Goal: Task Accomplishment & Management: Use online tool/utility

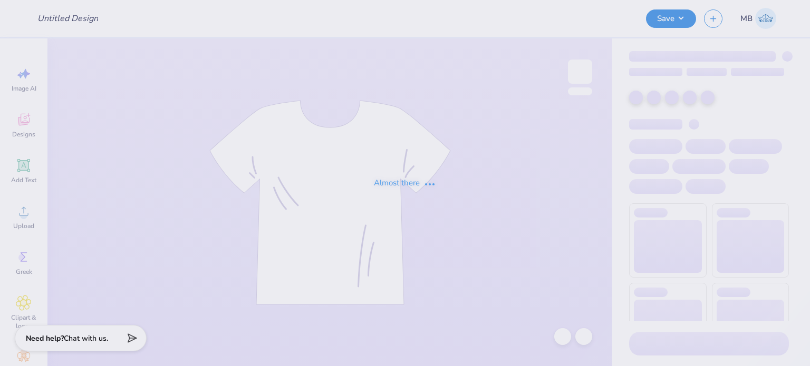
type input "25 Senior Night"
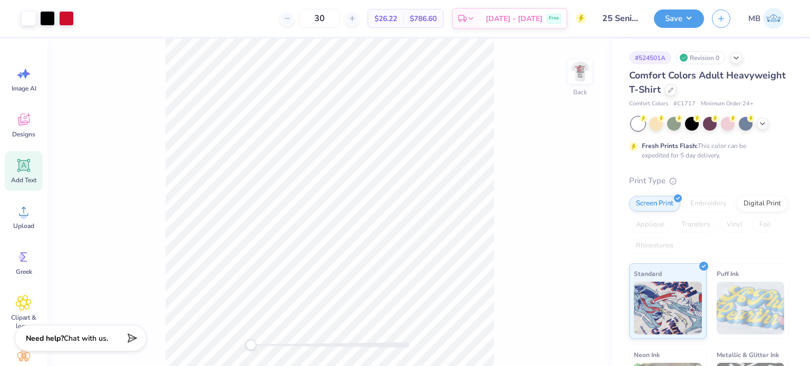
click at [26, 161] on icon at bounding box center [24, 166] width 10 height 10
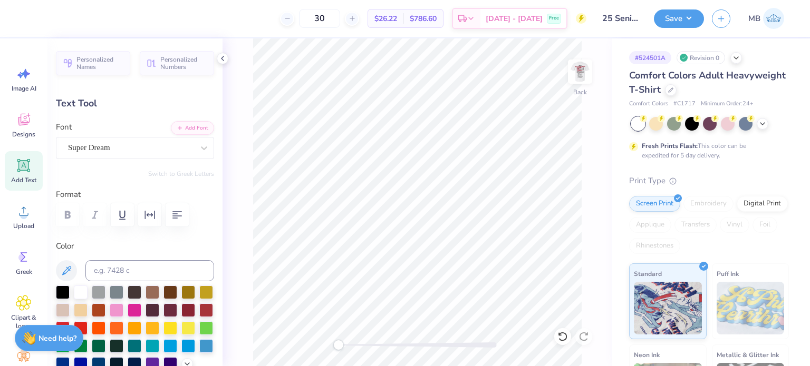
scroll to position [8, 1]
type textarea "TM"
click at [109, 143] on div "Super Dream" at bounding box center [131, 148] width 128 height 16
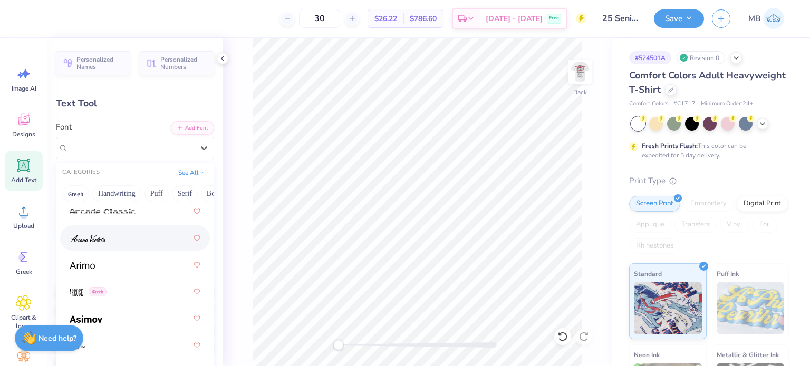
scroll to position [596, 0]
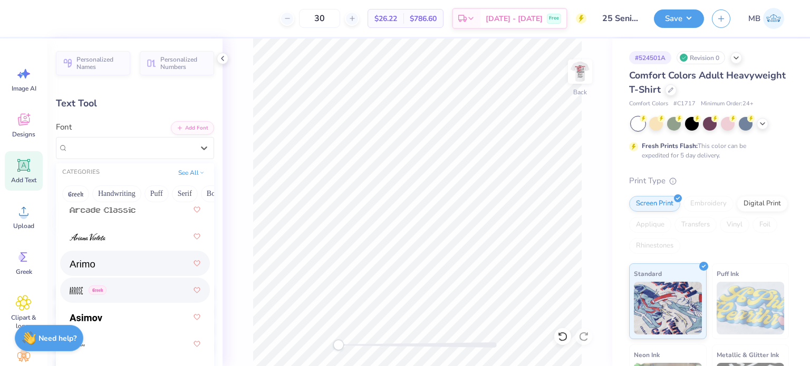
click at [80, 259] on span at bounding box center [82, 263] width 25 height 11
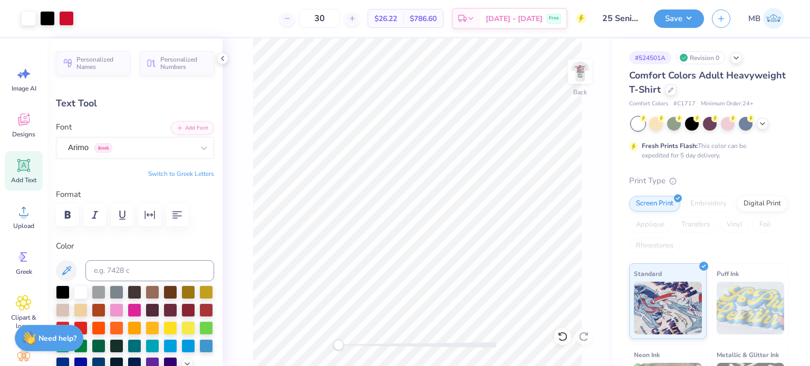
type input "3.10"
type input "1.59"
type input "11.70"
click at [65, 292] on div at bounding box center [63, 293] width 14 height 14
type input "3.82"
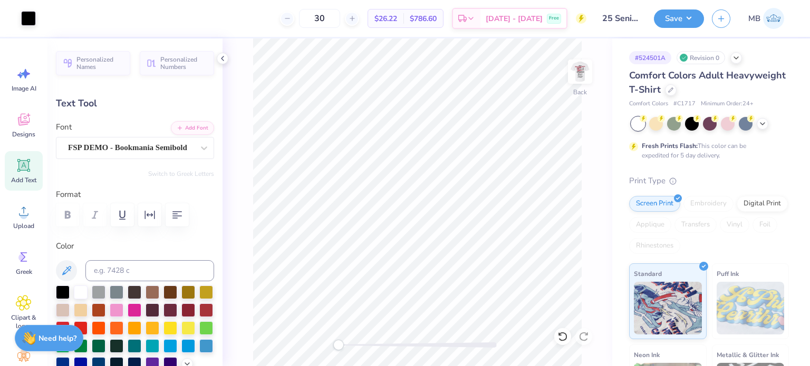
type input "0.36"
type input "4.63"
drag, startPoint x: 340, startPoint y: 347, endPoint x: 382, endPoint y: 349, distance: 41.7
click at [382, 349] on div "Accessibility label" at bounding box center [382, 345] width 11 height 11
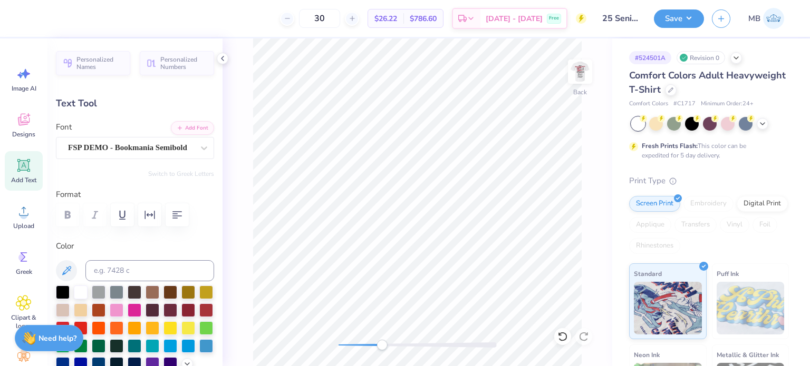
type textarea "MIAMI SOCCER"
type input "3.10"
type input "1.59"
type input "11.70"
type input "0.29"
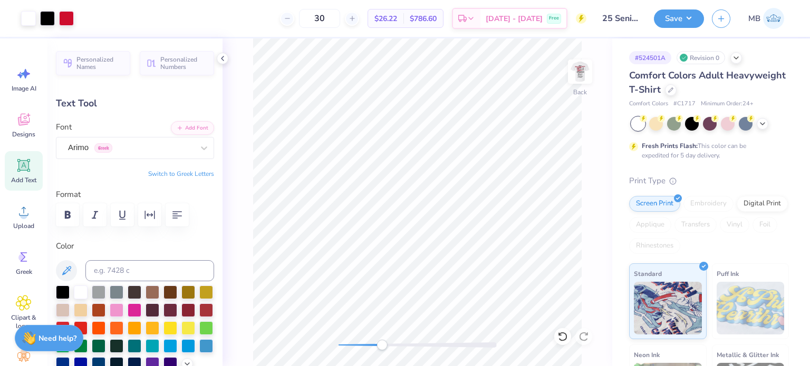
type input "0.15"
type input "8.59"
type input "0.18"
type input "0.09"
type input "9.03"
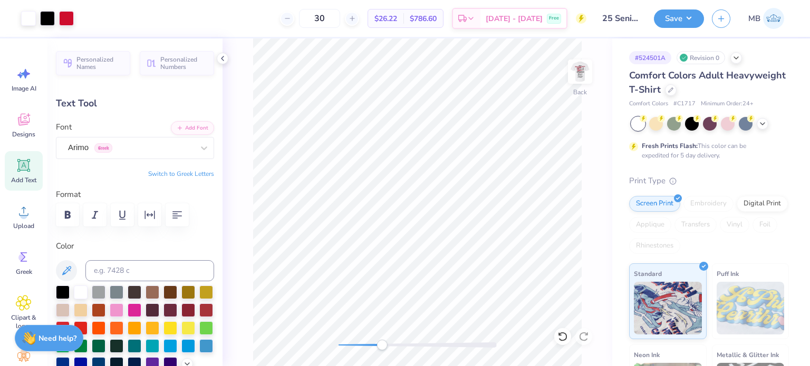
click at [25, 168] on icon at bounding box center [24, 166] width 10 height 10
type input "5.59"
type input "1.62"
type input "11.69"
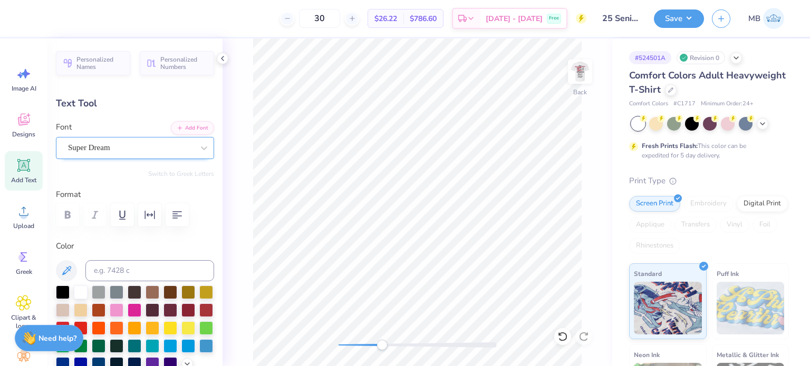
type textarea "®"
click at [97, 143] on div "Super Dream" at bounding box center [131, 148] width 128 height 16
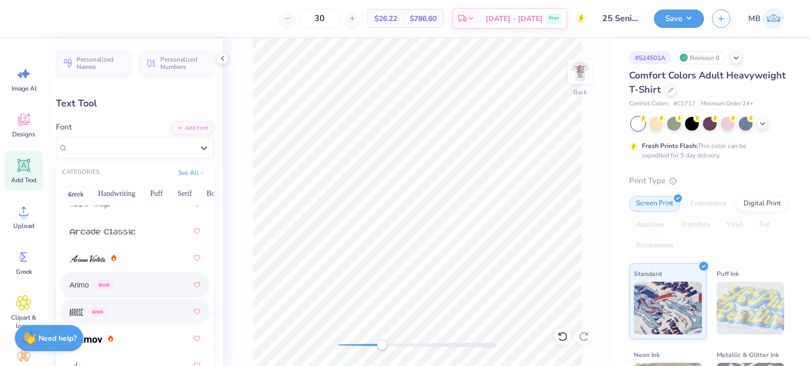
scroll to position [595, 0]
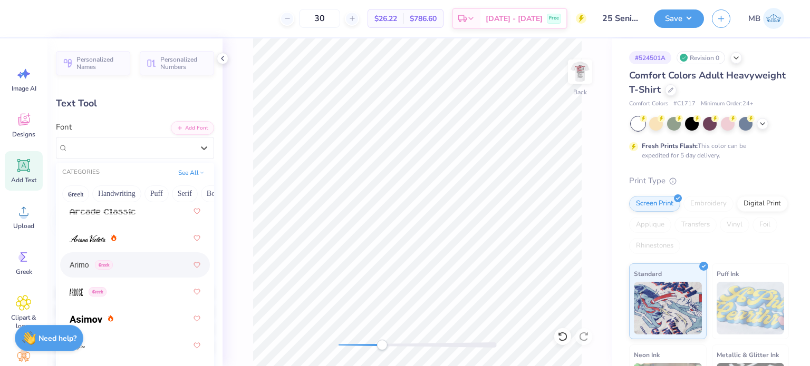
click at [80, 267] on span "Arimo" at bounding box center [80, 265] width 20 height 11
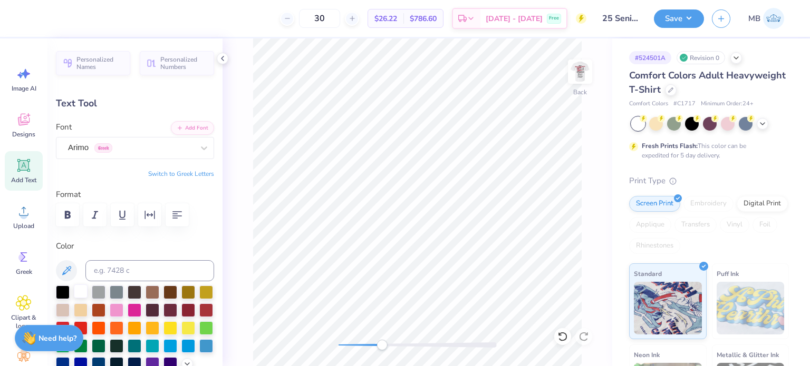
drag, startPoint x: 66, startPoint y: 288, endPoint x: 74, endPoint y: 288, distance: 7.9
click at [67, 288] on div at bounding box center [63, 293] width 14 height 14
type input "1.63"
type input "11.68"
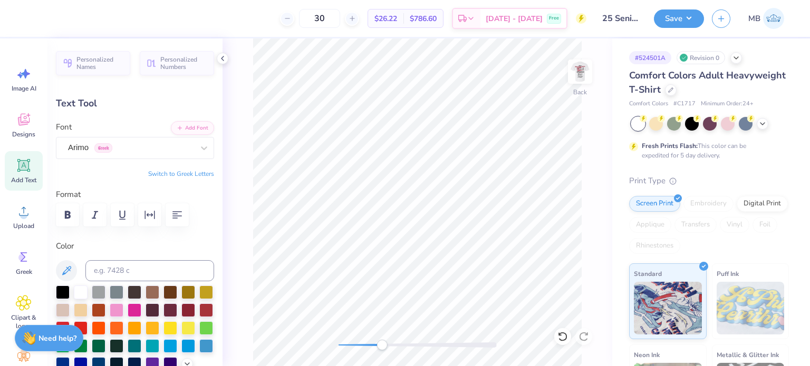
type input "0.14"
type input "8.41"
drag, startPoint x: 398, startPoint y: 348, endPoint x: 413, endPoint y: 345, distance: 16.0
click at [413, 345] on div "Accessibility label" at bounding box center [413, 345] width 11 height 11
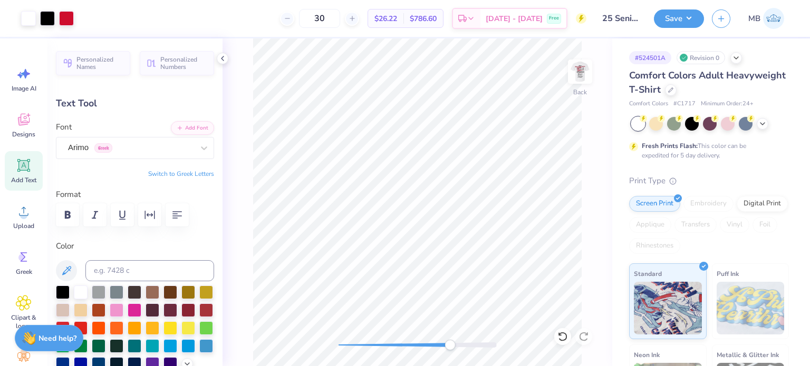
drag, startPoint x: 410, startPoint y: 345, endPoint x: 450, endPoint y: 349, distance: 39.7
click at [450, 349] on div "Accessibility label" at bounding box center [450, 345] width 11 height 11
type input "0.09"
type input "6.56"
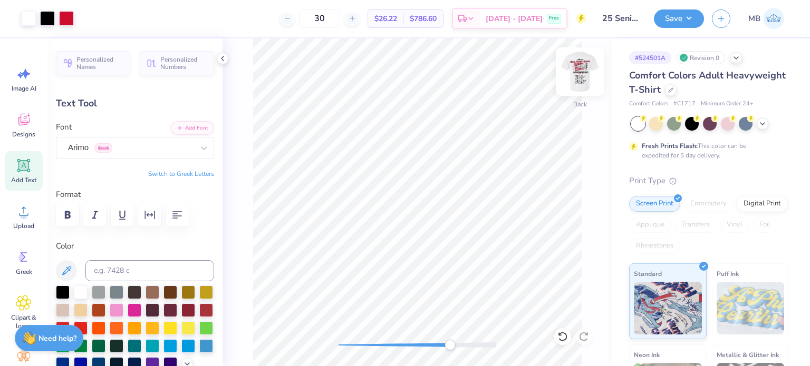
click at [588, 73] on img at bounding box center [580, 72] width 42 height 42
drag, startPoint x: 390, startPoint y: 345, endPoint x: 368, endPoint y: 344, distance: 22.2
click at [368, 344] on div "Accessibility label" at bounding box center [373, 345] width 11 height 11
drag, startPoint x: 363, startPoint y: 345, endPoint x: 346, endPoint y: 346, distance: 17.4
click at [358, 346] on div "Accessibility label" at bounding box center [363, 345] width 11 height 11
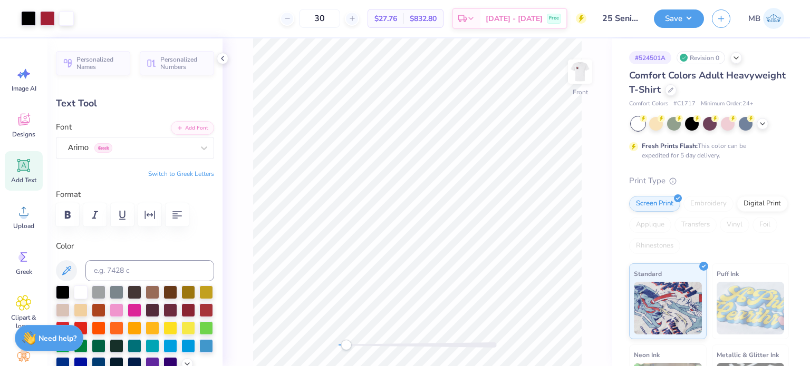
click at [27, 169] on icon at bounding box center [24, 166] width 10 height 10
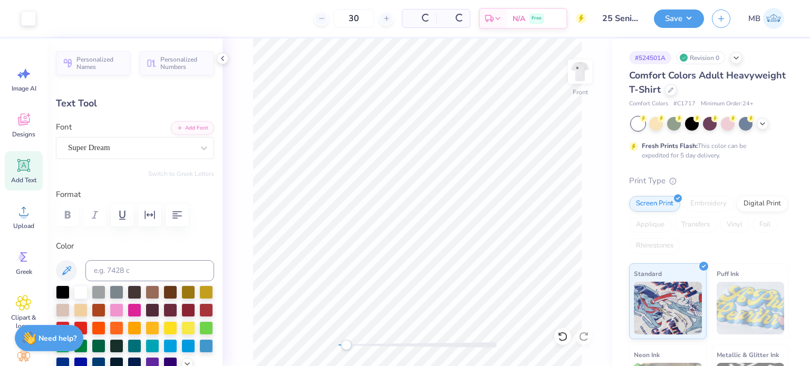
type input "5.69"
type input "1.65"
type input "12.93"
type textarea "TM"
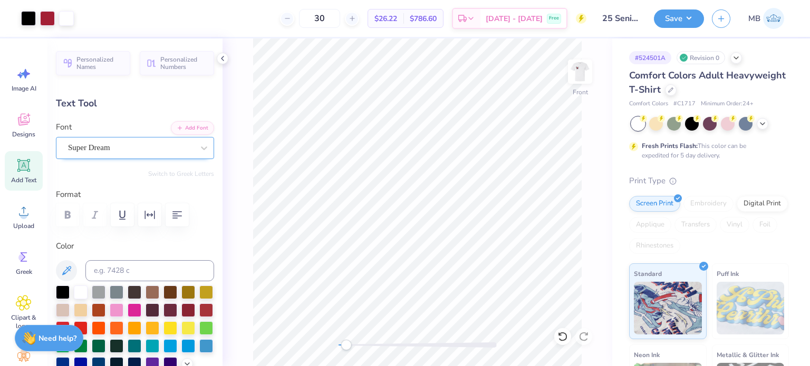
click at [113, 148] on div "Super Dream" at bounding box center [131, 148] width 128 height 16
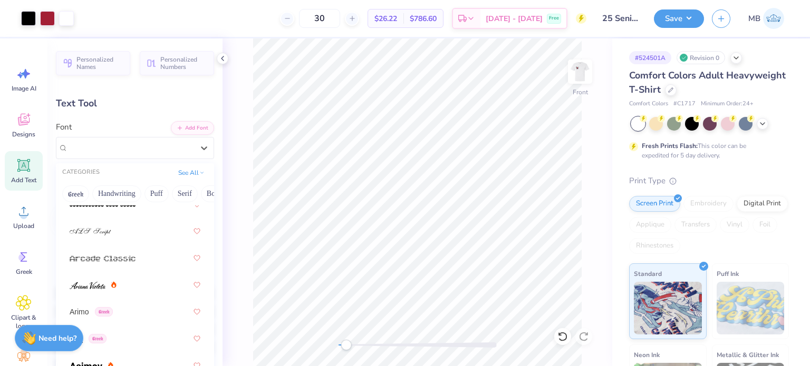
scroll to position [580, 0]
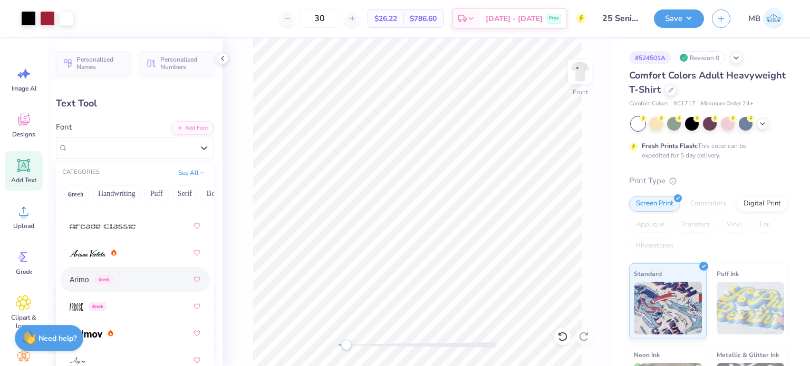
click at [79, 277] on span "Arimo" at bounding box center [80, 280] width 20 height 11
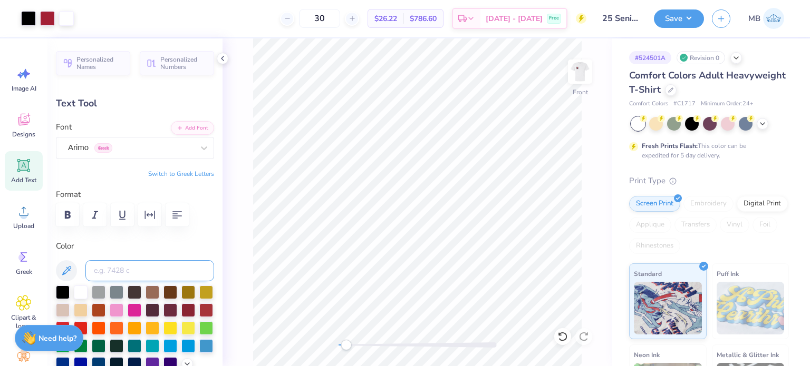
click at [162, 266] on input at bounding box center [149, 270] width 129 height 21
type input "201"
type input "3.15"
type input "1.62"
type input "12.94"
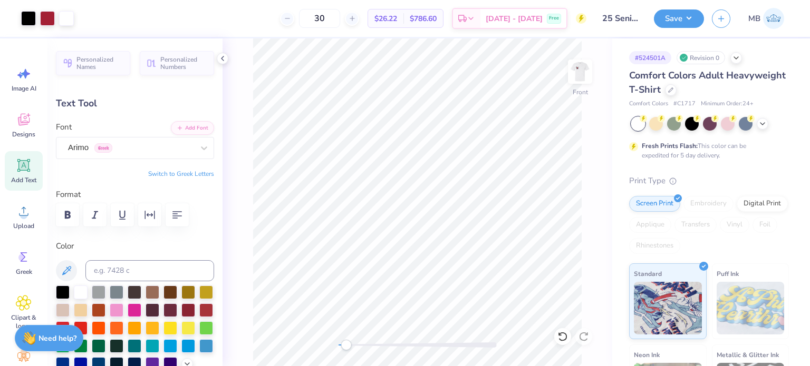
type input "0.17"
type input "0.09"
type input "3.40"
drag, startPoint x: 345, startPoint y: 346, endPoint x: 396, endPoint y: 346, distance: 50.6
click at [396, 346] on div "Accessibility label" at bounding box center [396, 345] width 11 height 11
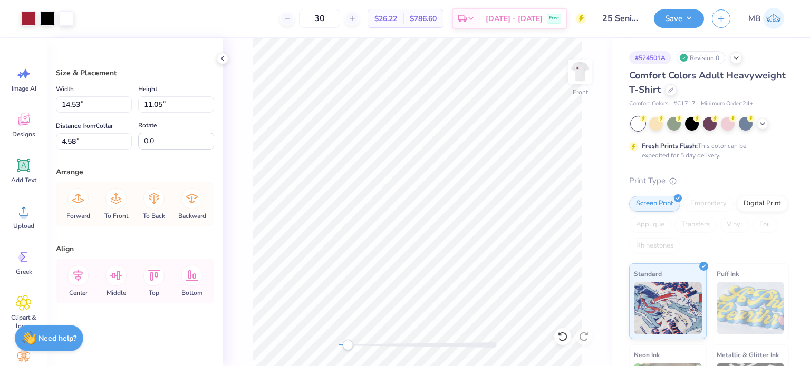
drag, startPoint x: 398, startPoint y: 344, endPoint x: 348, endPoint y: 342, distance: 50.1
click at [348, 342] on div "Accessibility label" at bounding box center [347, 345] width 11 height 11
click at [689, 20] on button "Save" at bounding box center [679, 17] width 50 height 18
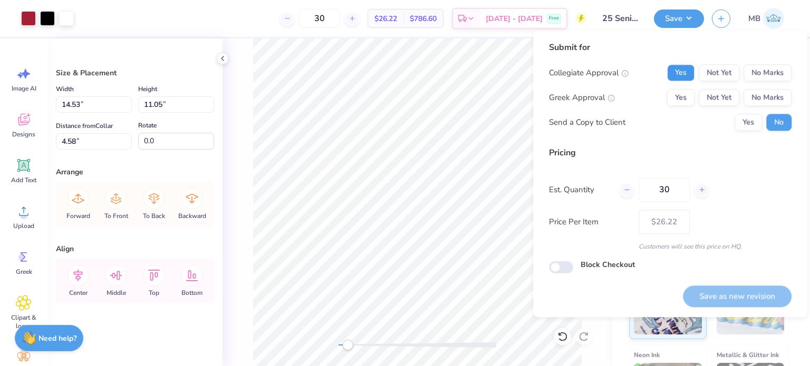
click at [675, 74] on button "Yes" at bounding box center [680, 72] width 27 height 17
click at [754, 97] on button "No Marks" at bounding box center [768, 97] width 48 height 17
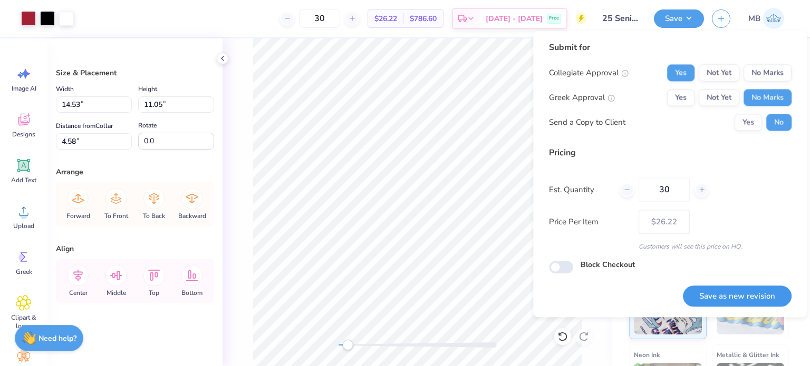
click at [734, 302] on button "Save as new revision" at bounding box center [737, 297] width 109 height 22
type input "$26.22"
